Goal: Task Accomplishment & Management: Use online tool/utility

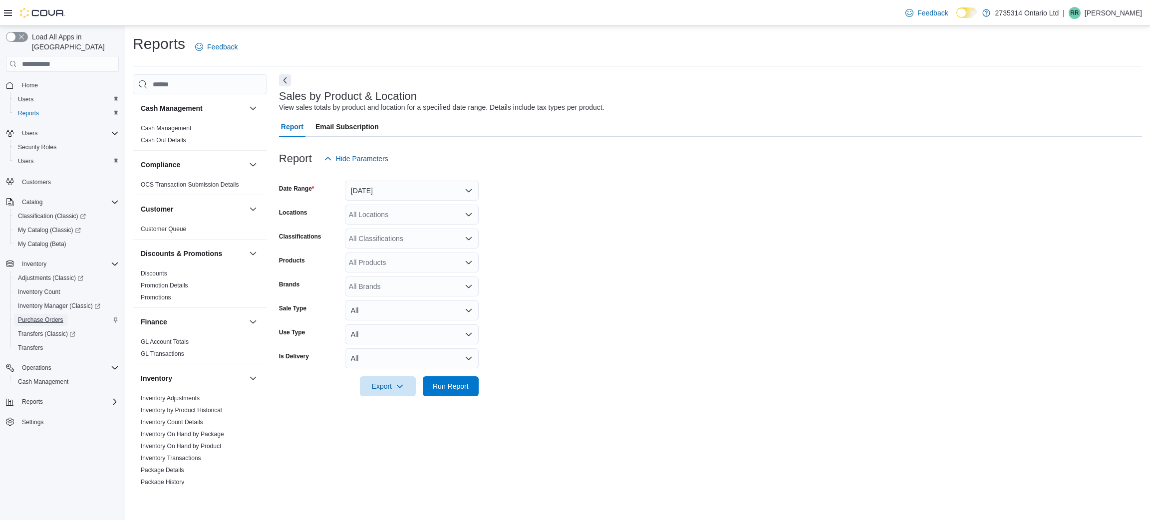
click at [43, 316] on span "Purchase Orders" at bounding box center [40, 320] width 45 height 8
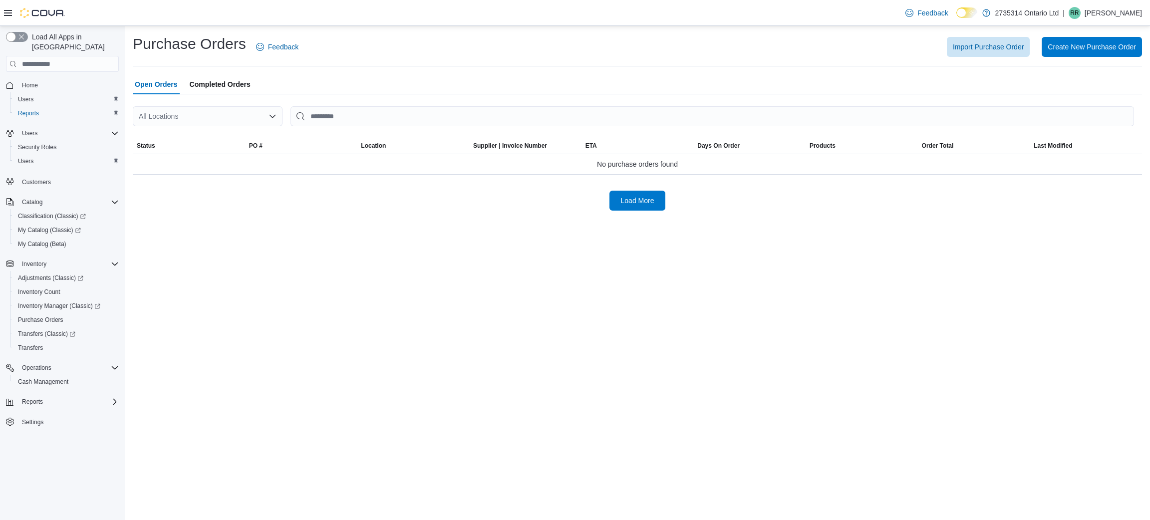
click at [180, 120] on div "All Locations" at bounding box center [208, 116] width 150 height 20
click at [205, 146] on span "[STREET_ADDRESS]" at bounding box center [200, 148] width 69 height 10
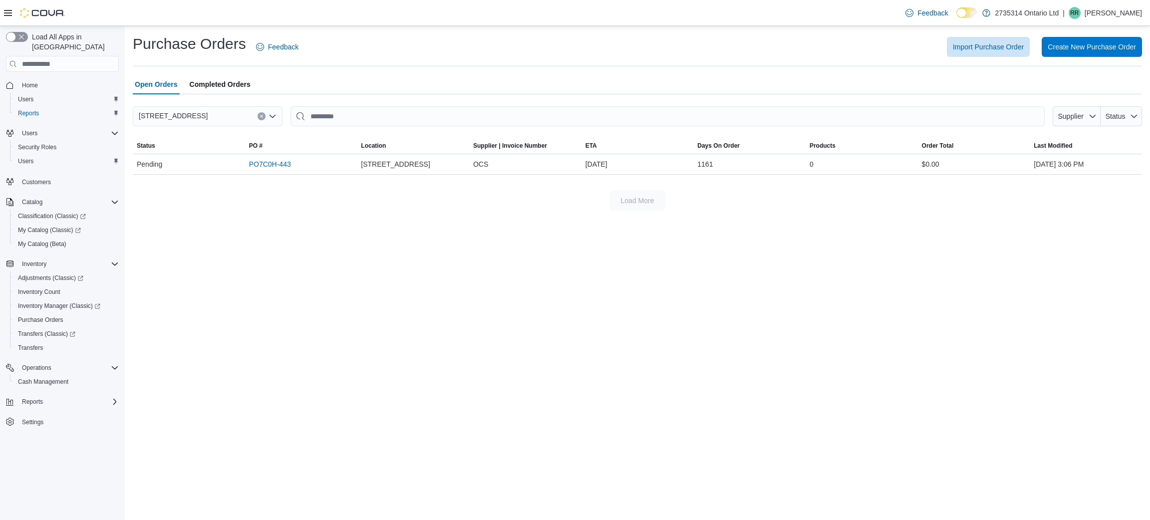
click at [262, 117] on icon "Clear input" at bounding box center [261, 116] width 2 height 2
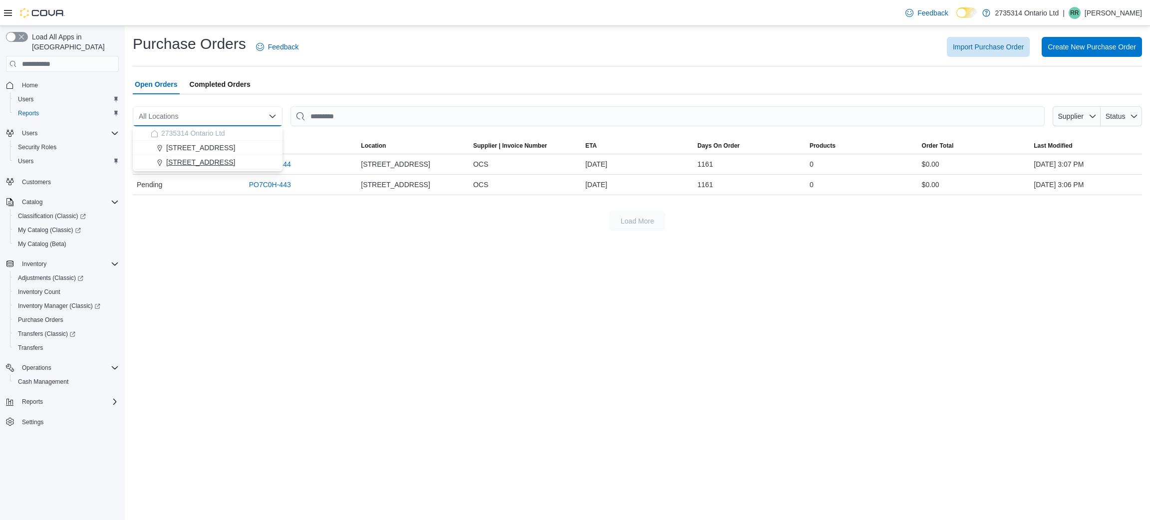
click at [212, 164] on span "[STREET_ADDRESS]" at bounding box center [200, 162] width 69 height 10
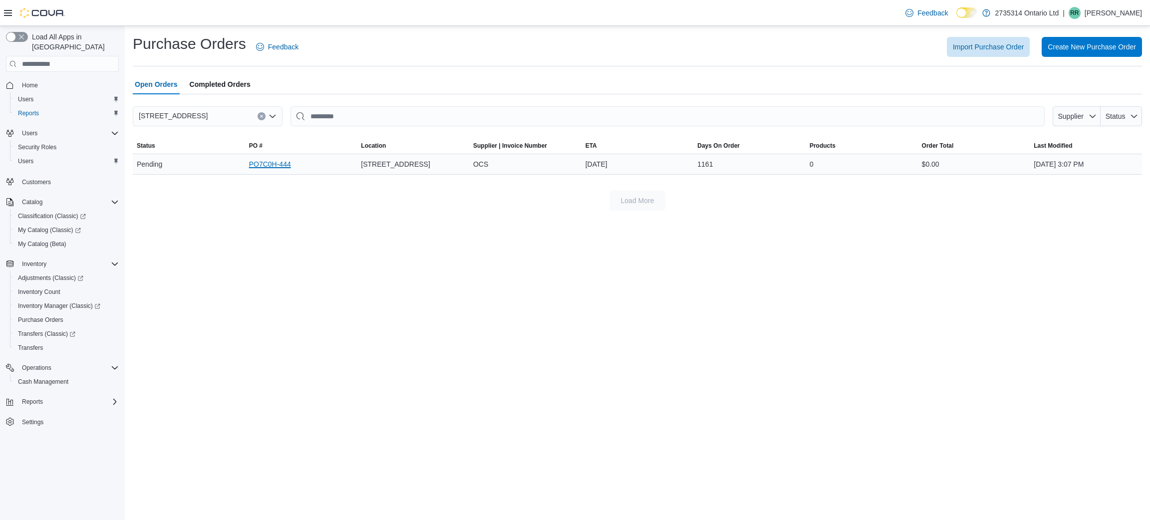
click at [269, 167] on link "PO7C0H-444" at bounding box center [270, 164] width 42 height 12
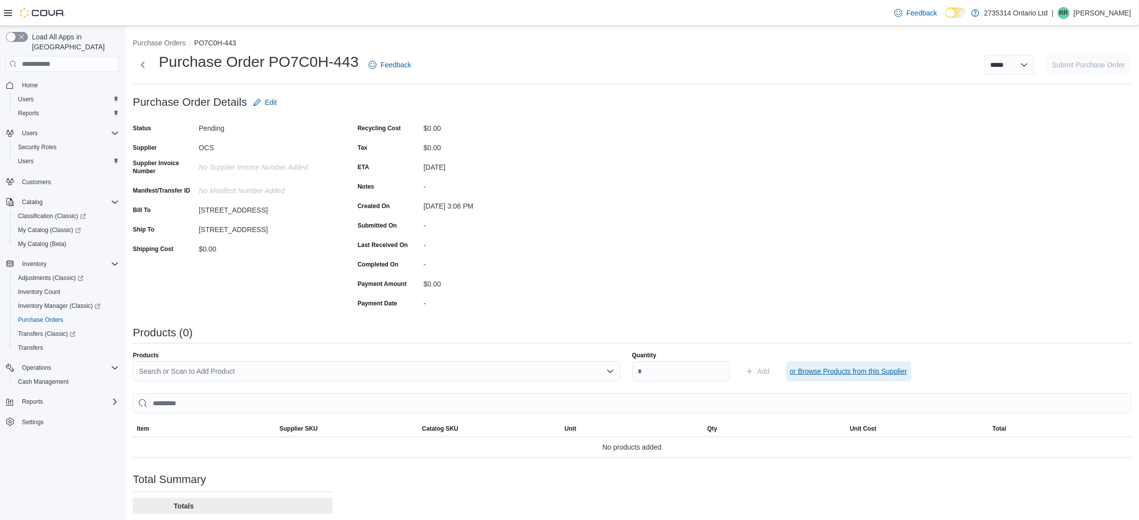
click at [838, 371] on span "or Browse Products from this Supplier" at bounding box center [848, 371] width 117 height 10
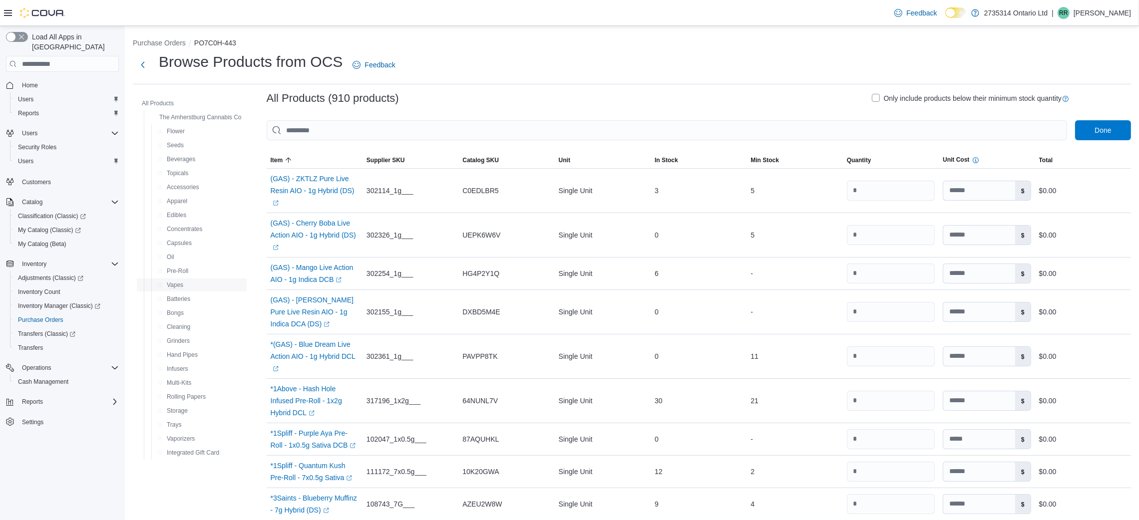
click at [201, 286] on div "Vapes" at bounding box center [199, 285] width 93 height 12
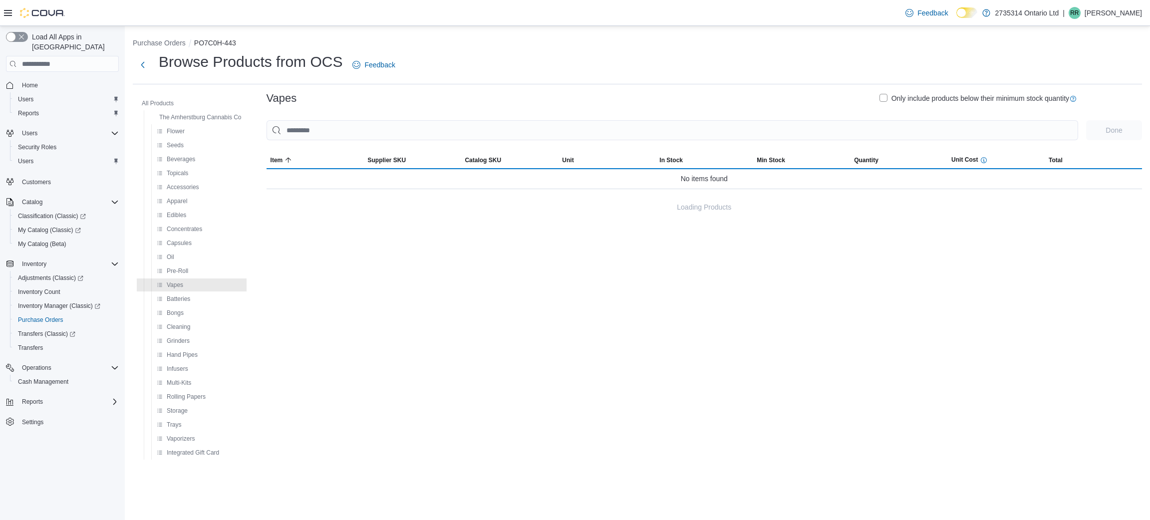
click at [883, 98] on label "Only include products below their minimum stock quantity" at bounding box center [975, 98] width 190 height 12
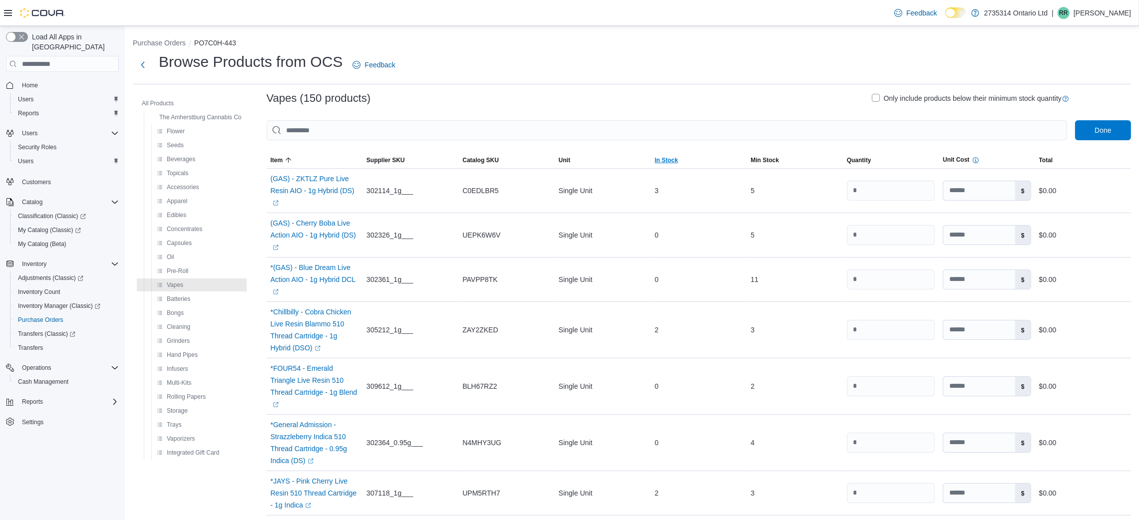
click at [677, 164] on span "In Stock" at bounding box center [698, 160] width 96 height 16
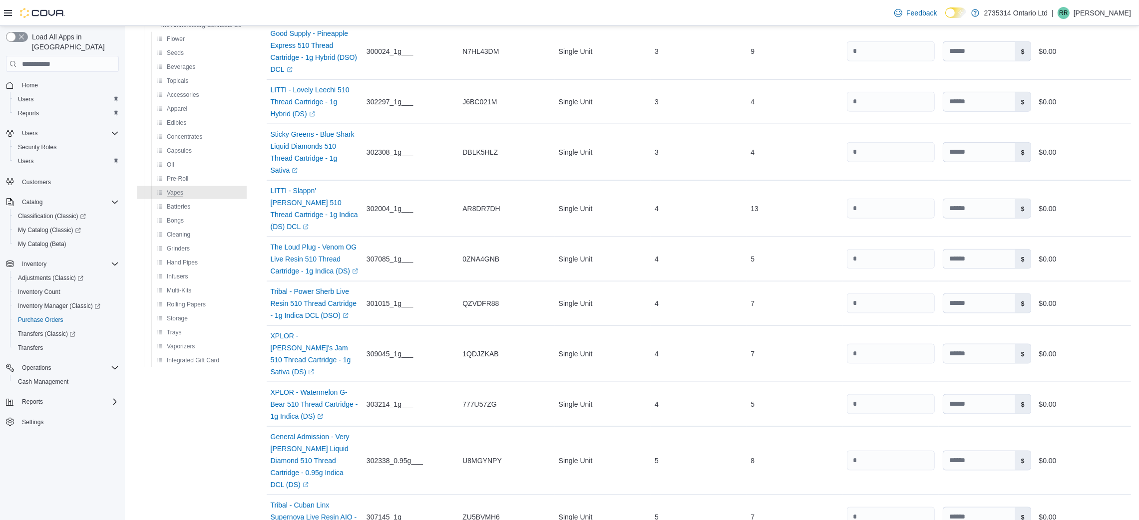
scroll to position [2122, 0]
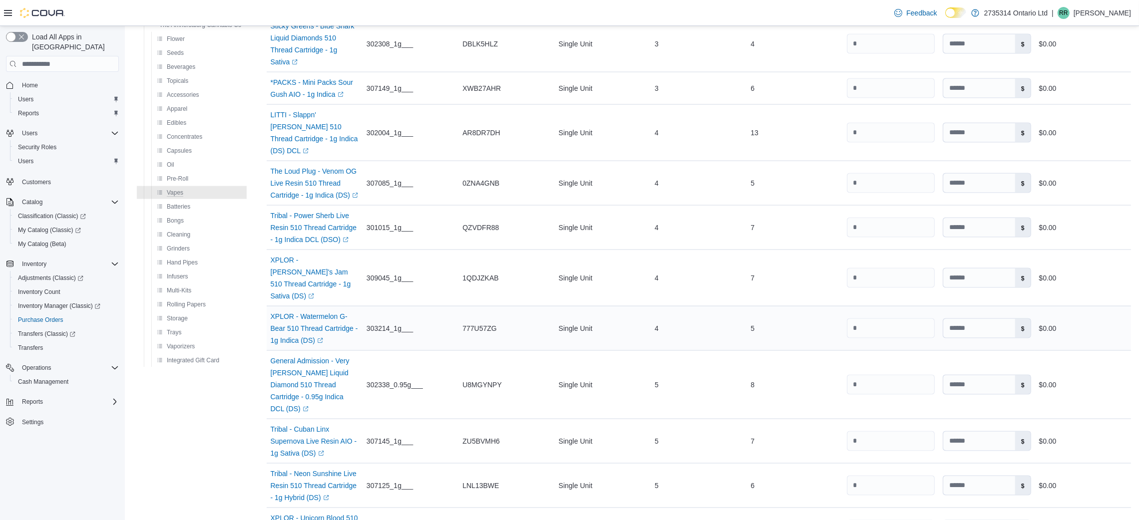
scroll to position [2457, 0]
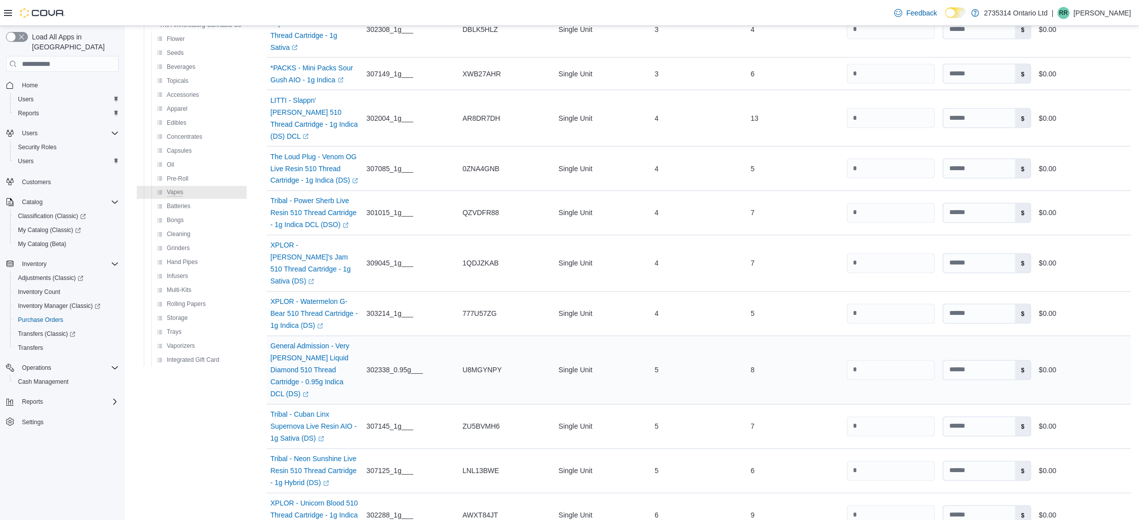
scroll to position [2793, 0]
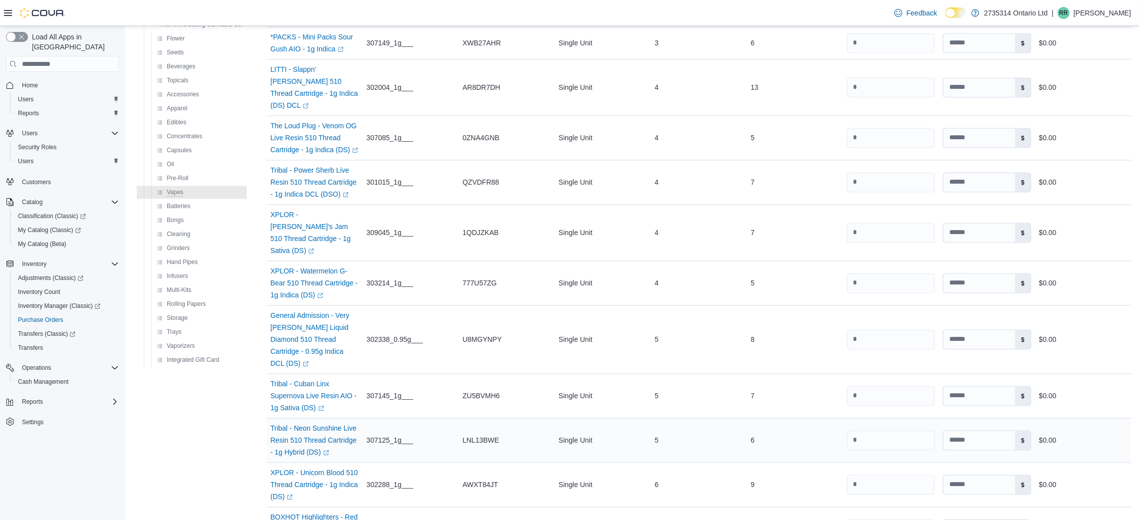
scroll to position [3027, 0]
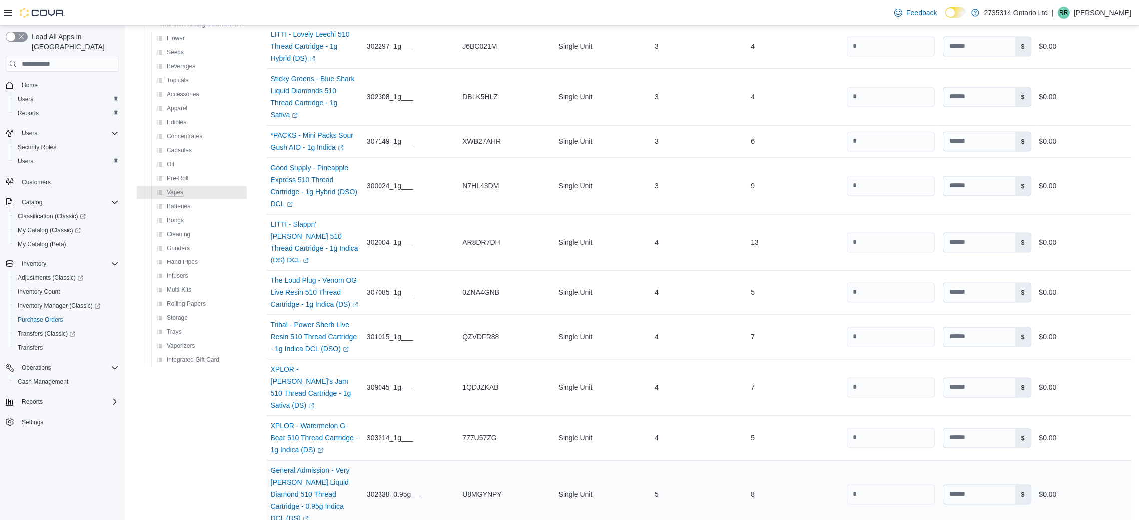
scroll to position [3399, 0]
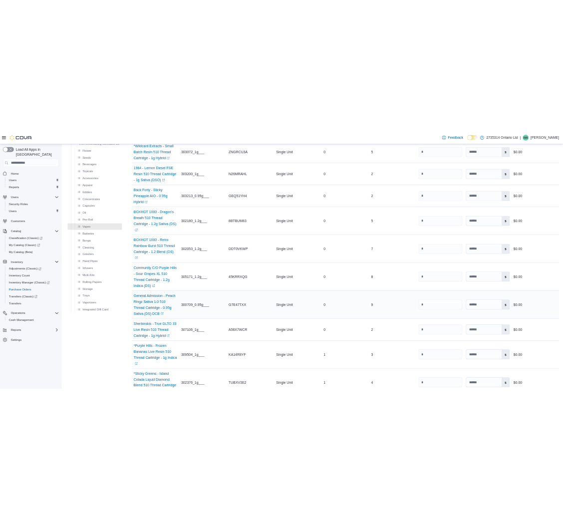
scroll to position [1497, 0]
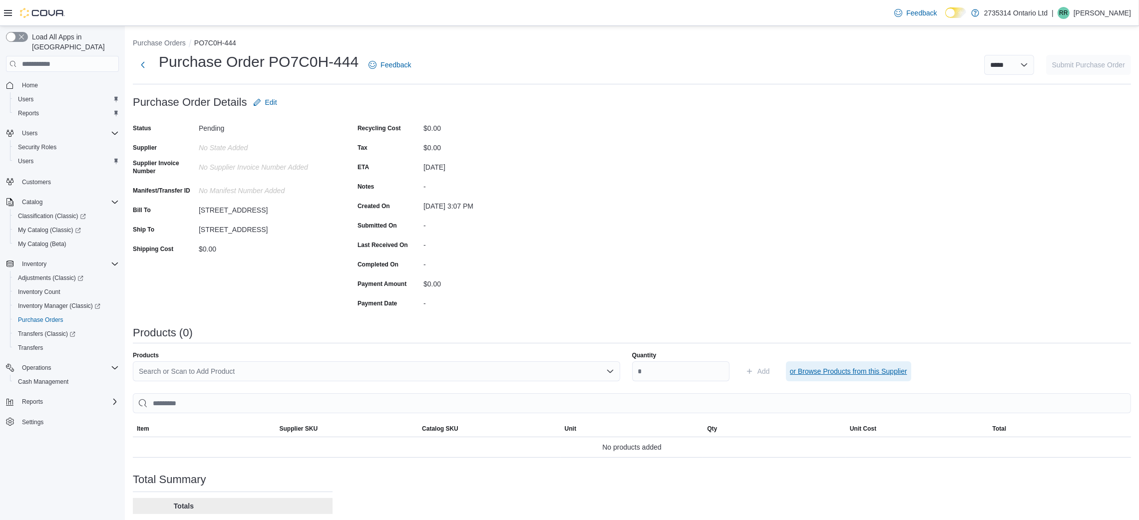
click at [858, 374] on span "or Browse Products from this Supplier" at bounding box center [848, 371] width 117 height 10
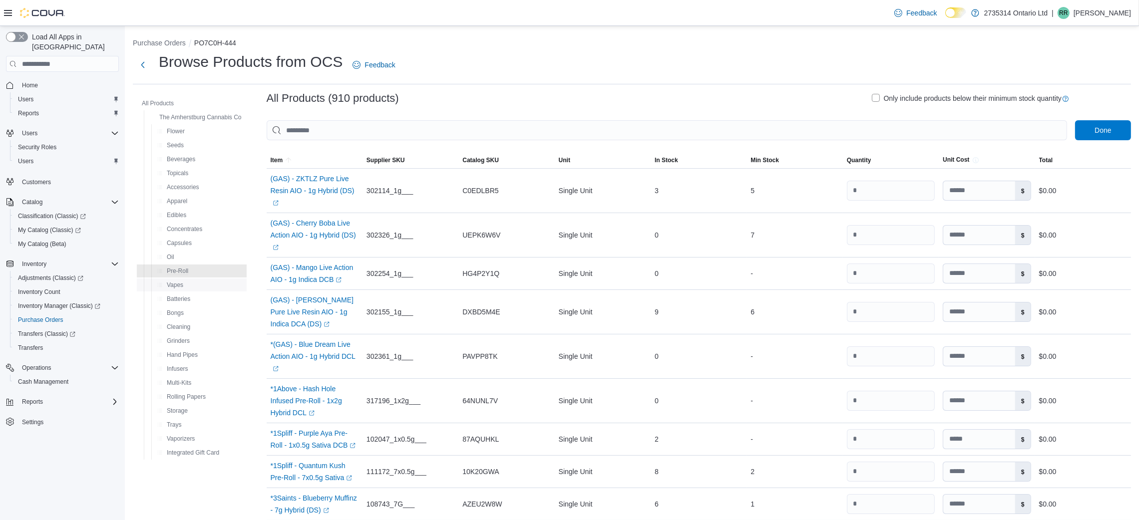
click at [204, 284] on div "Vapes" at bounding box center [199, 285] width 93 height 12
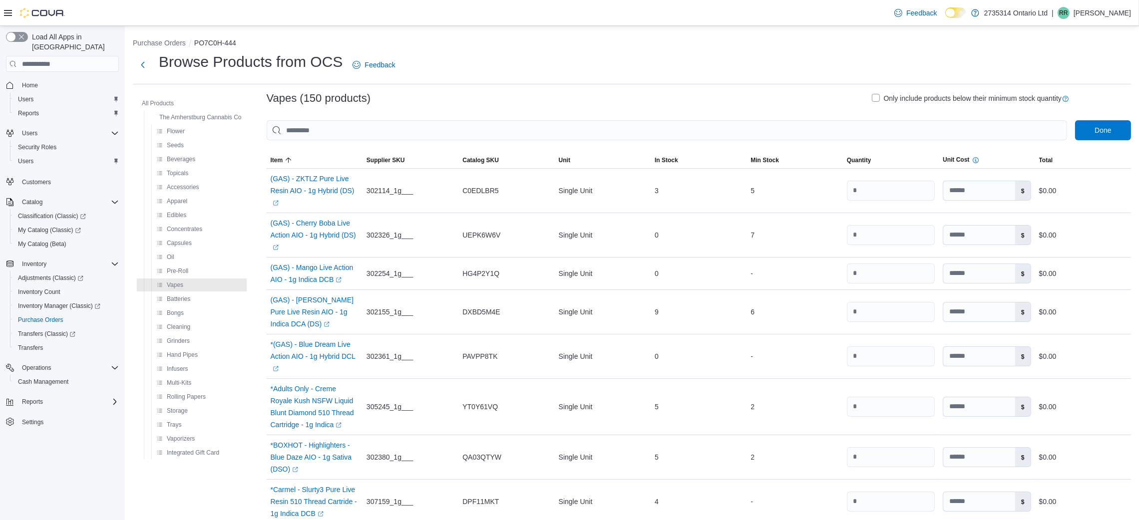
click at [883, 100] on label "Only include products below their minimum stock quantity" at bounding box center [967, 98] width 190 height 12
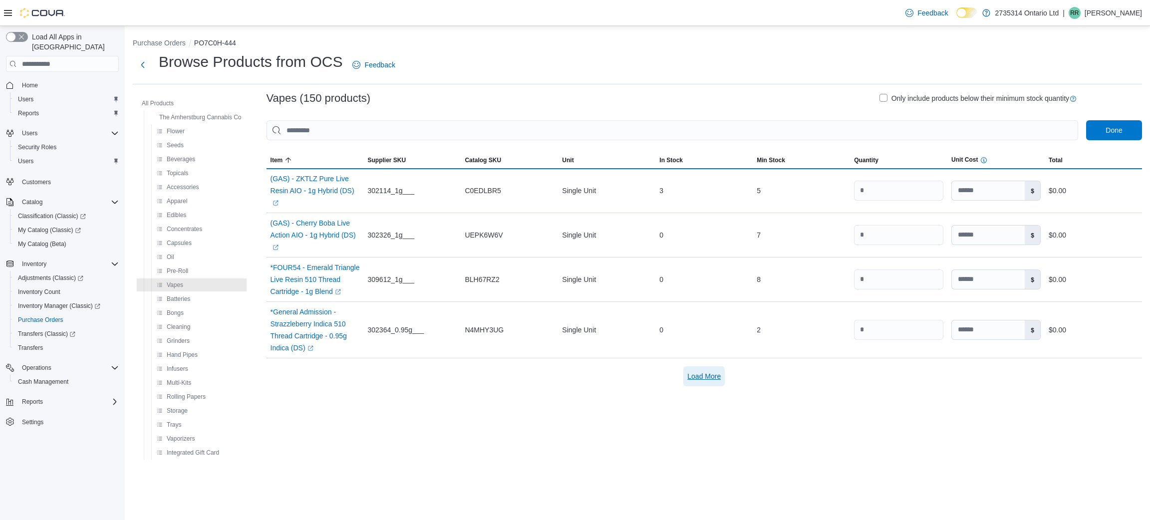
click at [702, 374] on span "Load More" at bounding box center [703, 376] width 33 height 10
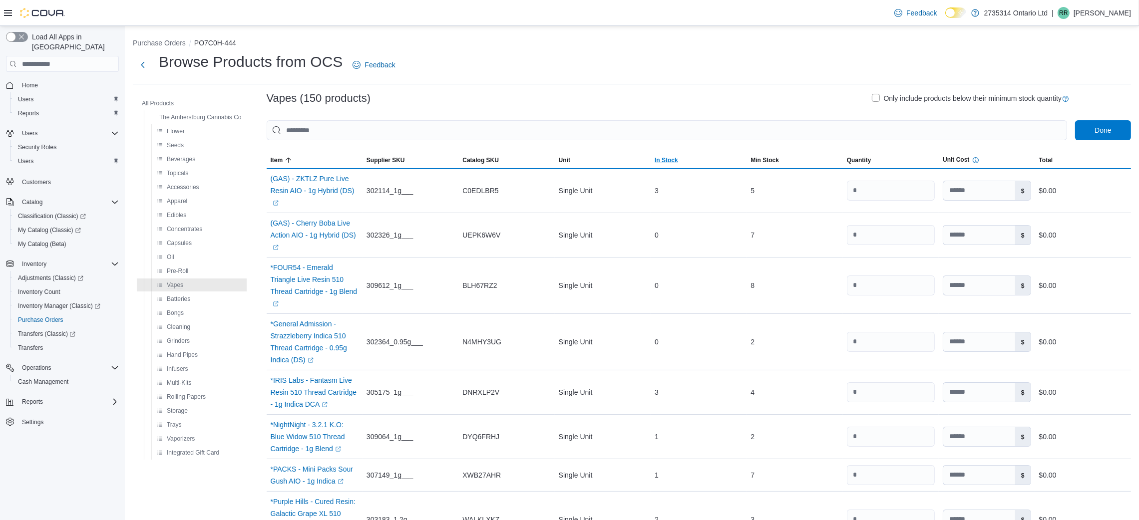
click at [678, 158] on span "In Stock" at bounding box center [665, 160] width 23 height 8
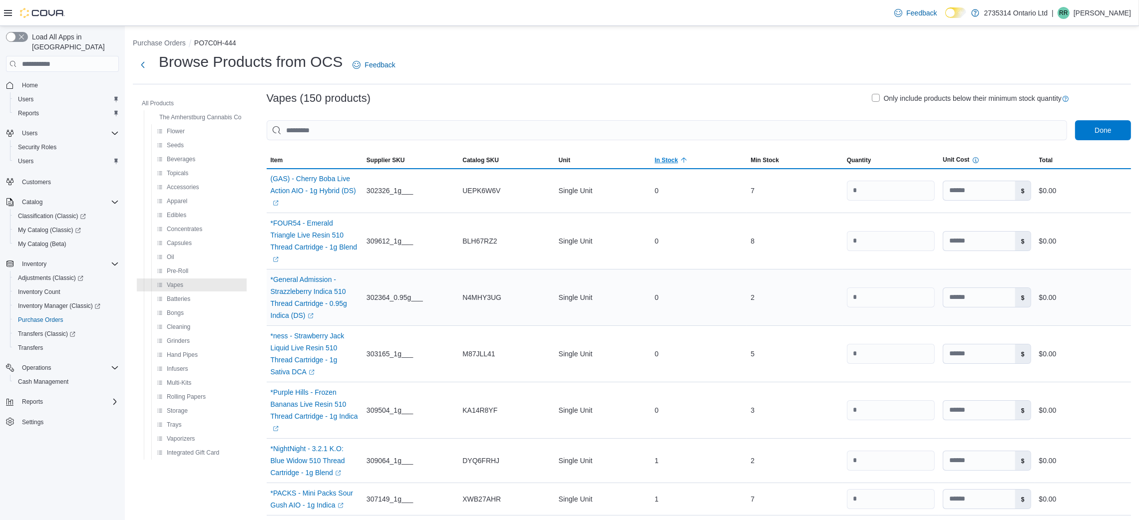
scroll to position [221, 0]
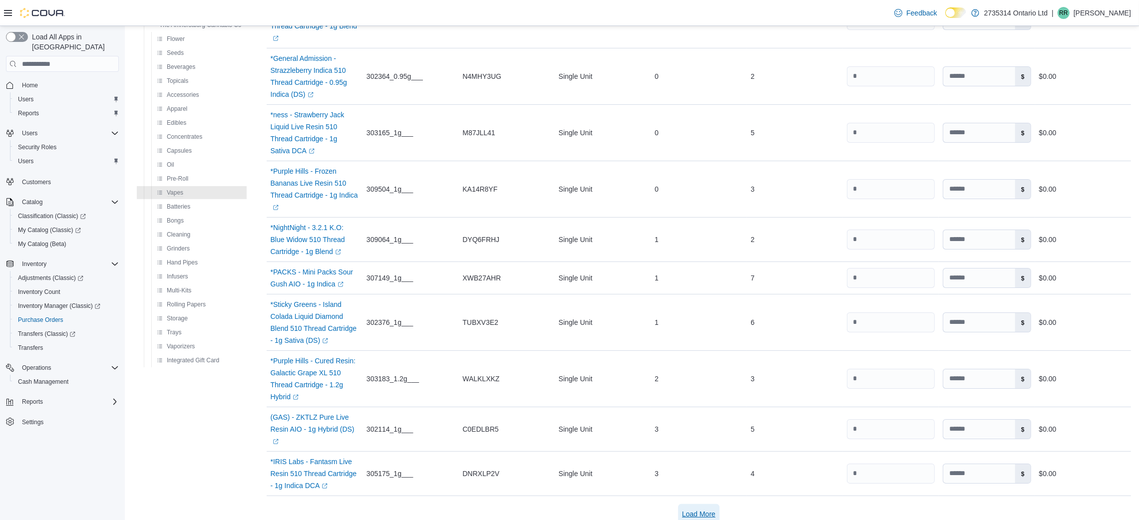
click at [709, 508] on span "Load More" at bounding box center [698, 514] width 33 height 20
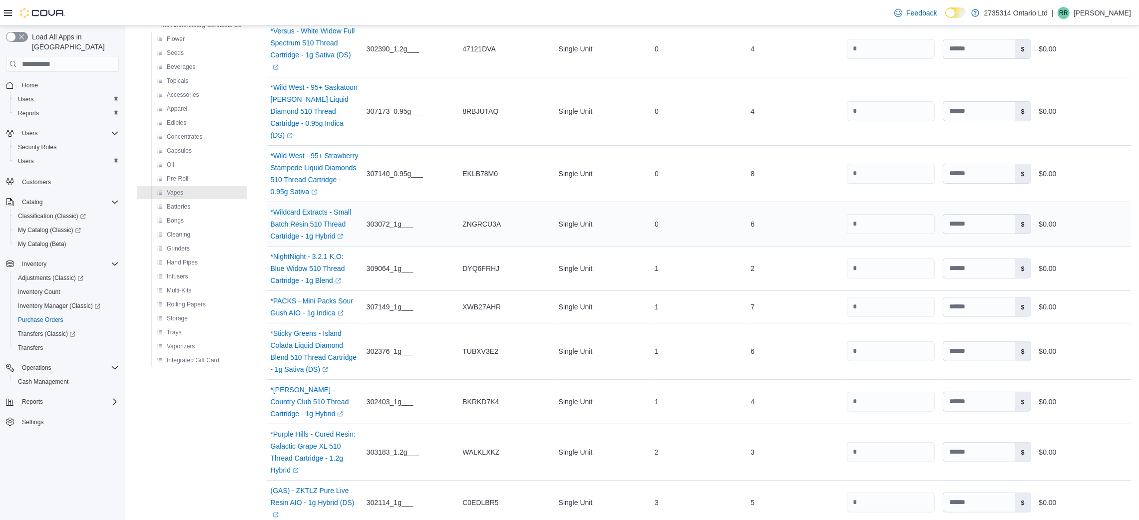
scroll to position [557, 0]
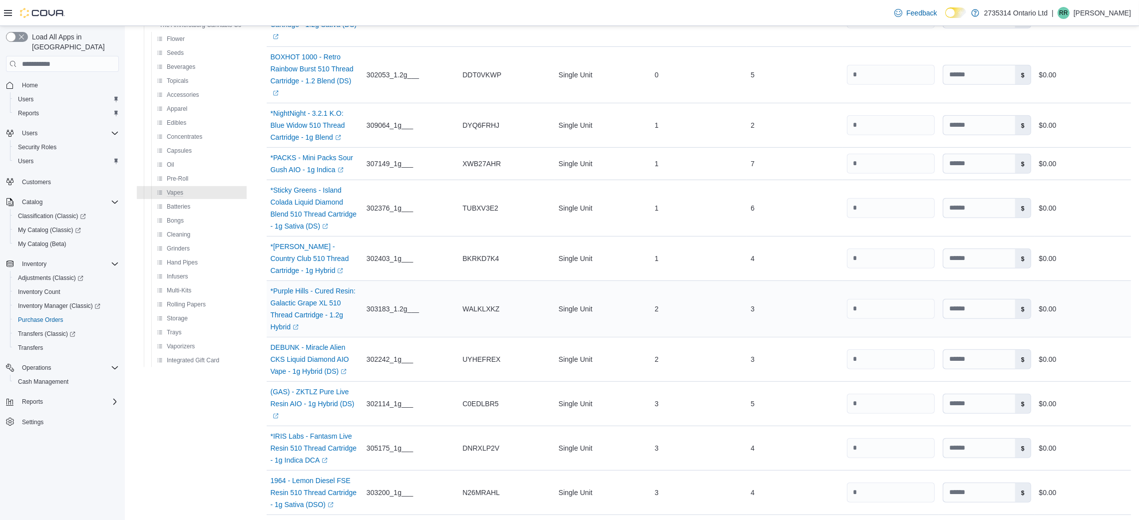
scroll to position [881, 0]
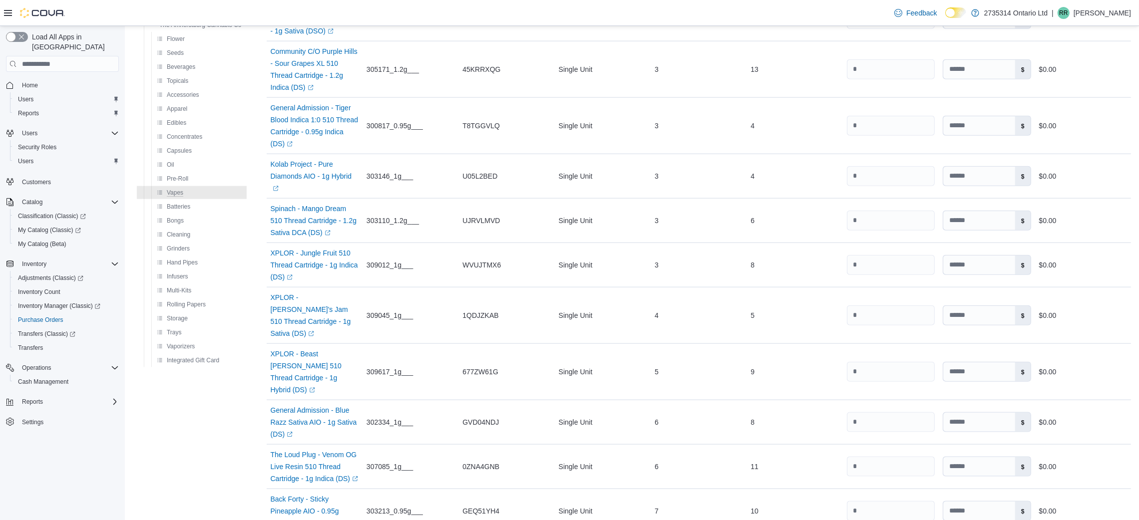
scroll to position [1394, 0]
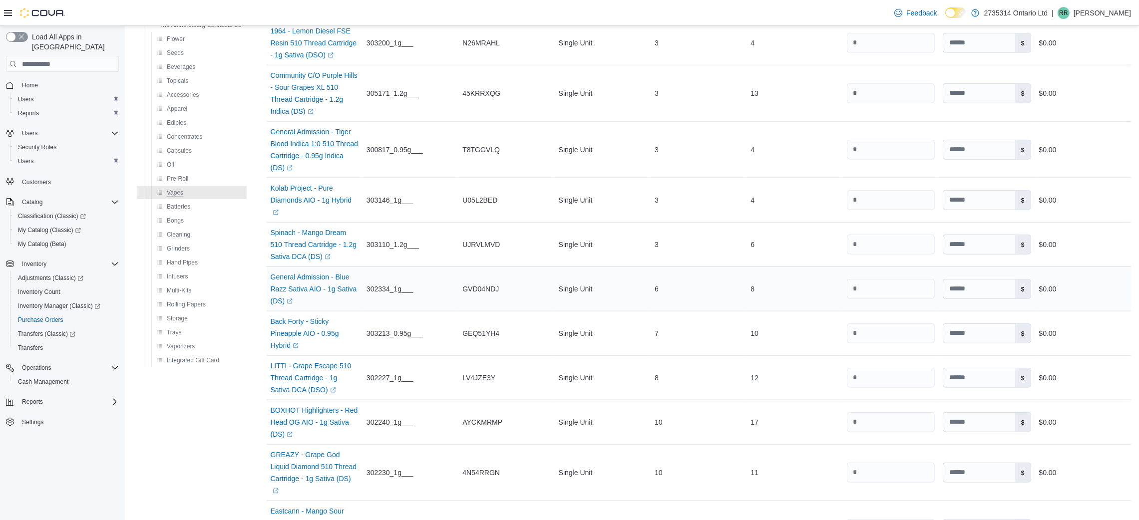
scroll to position [1572, 0]
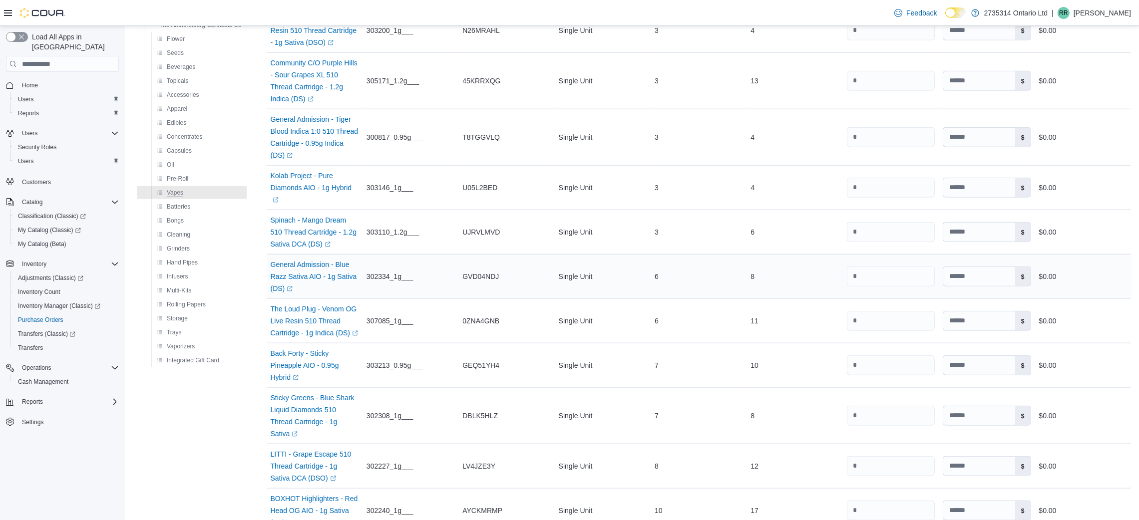
scroll to position [1762, 0]
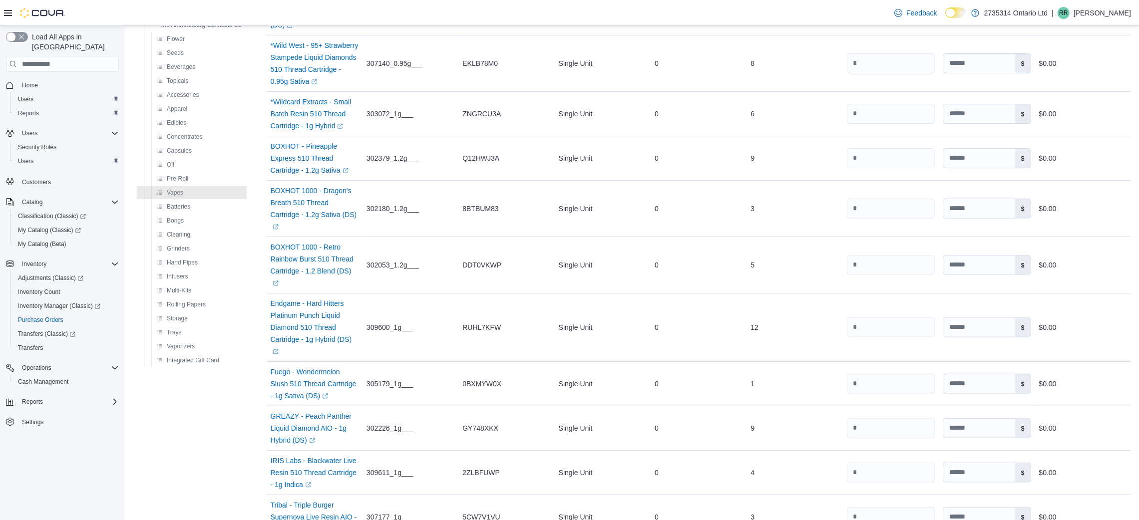
scroll to position [443, 0]
